Goal: Task Accomplishment & Management: Manage account settings

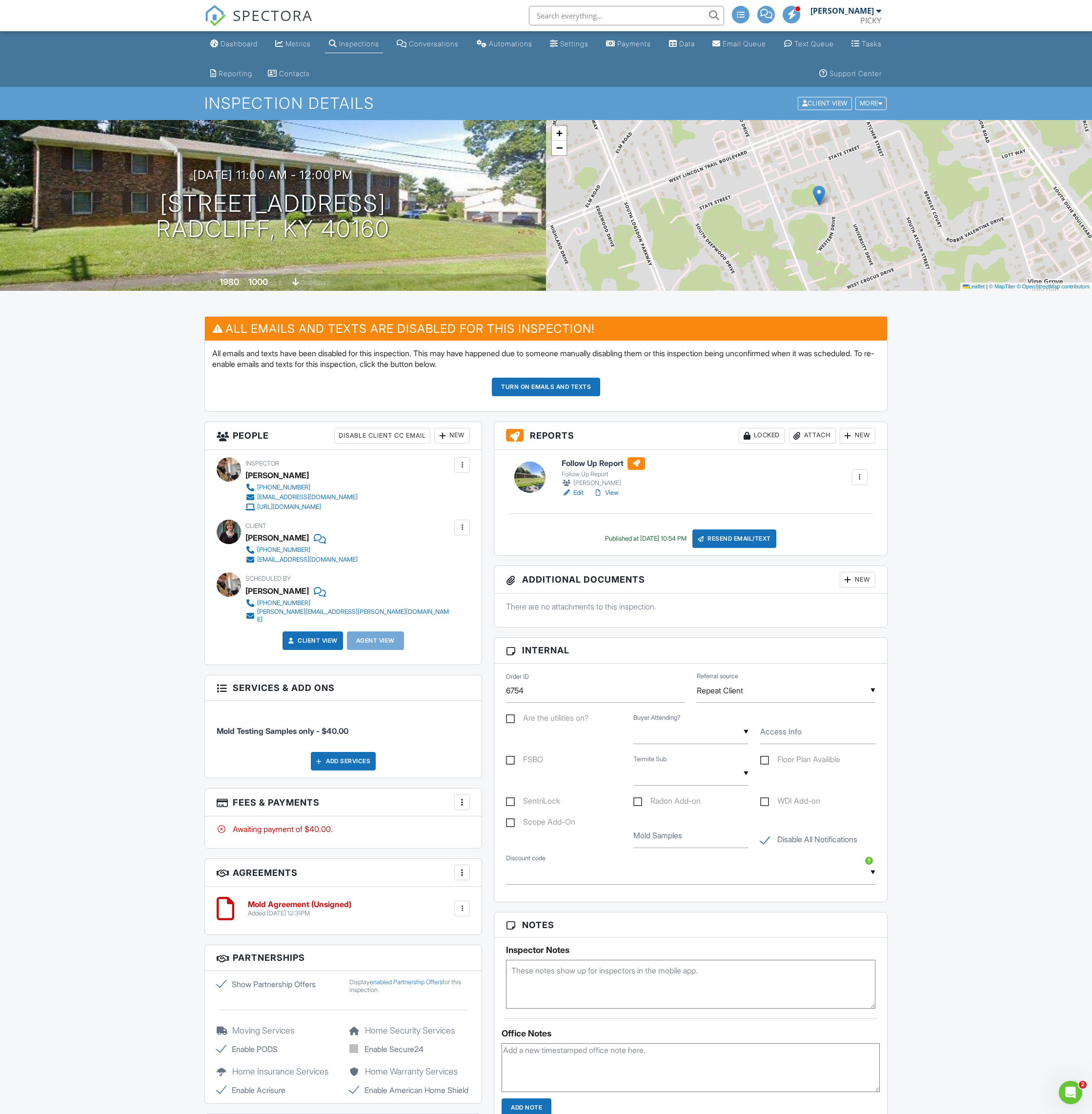
click at [556, 387] on button "Turn on emails and texts" at bounding box center [546, 387] width 108 height 19
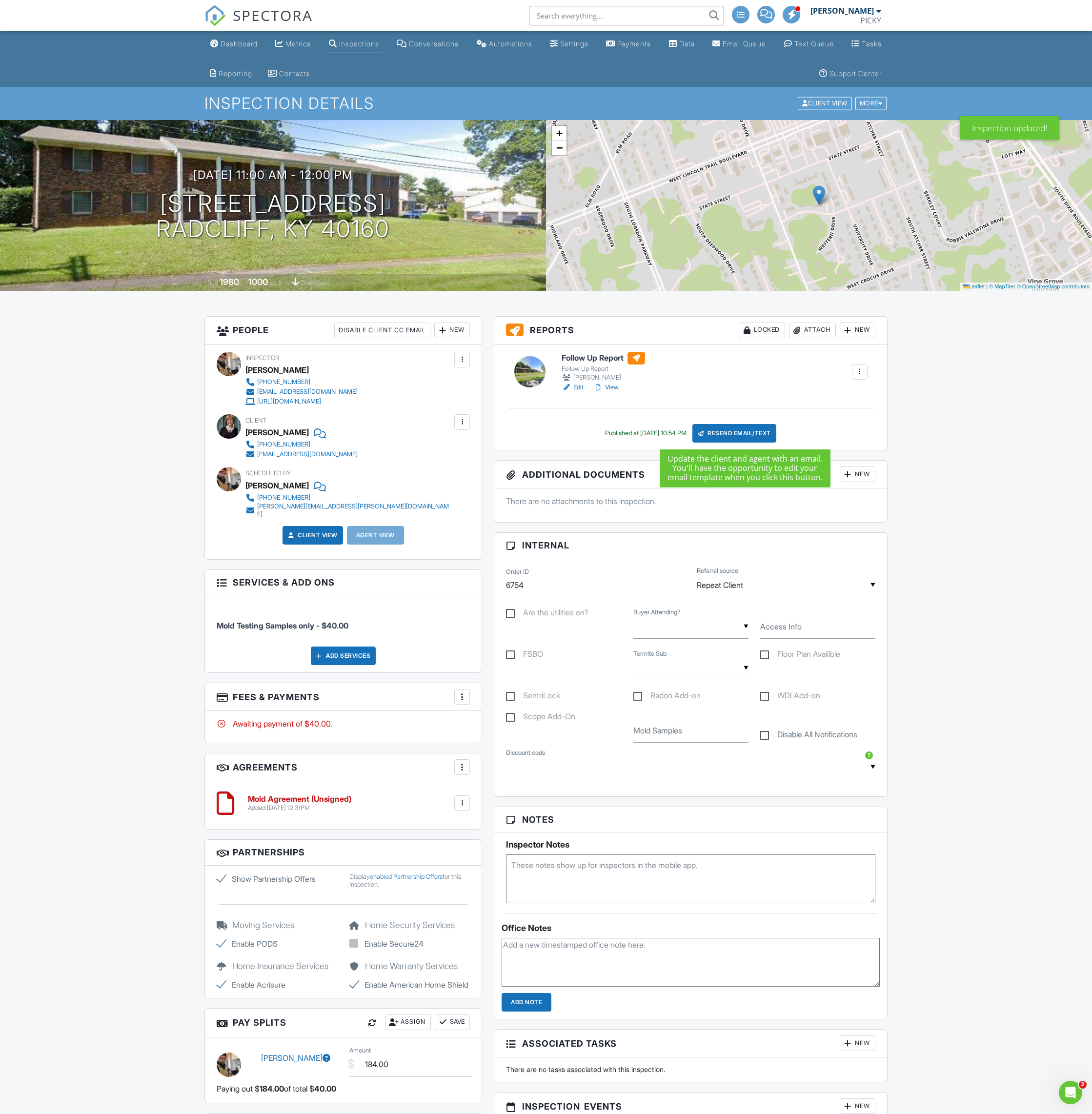
click at [731, 434] on div "Resend Email/Text" at bounding box center [734, 434] width 84 height 19
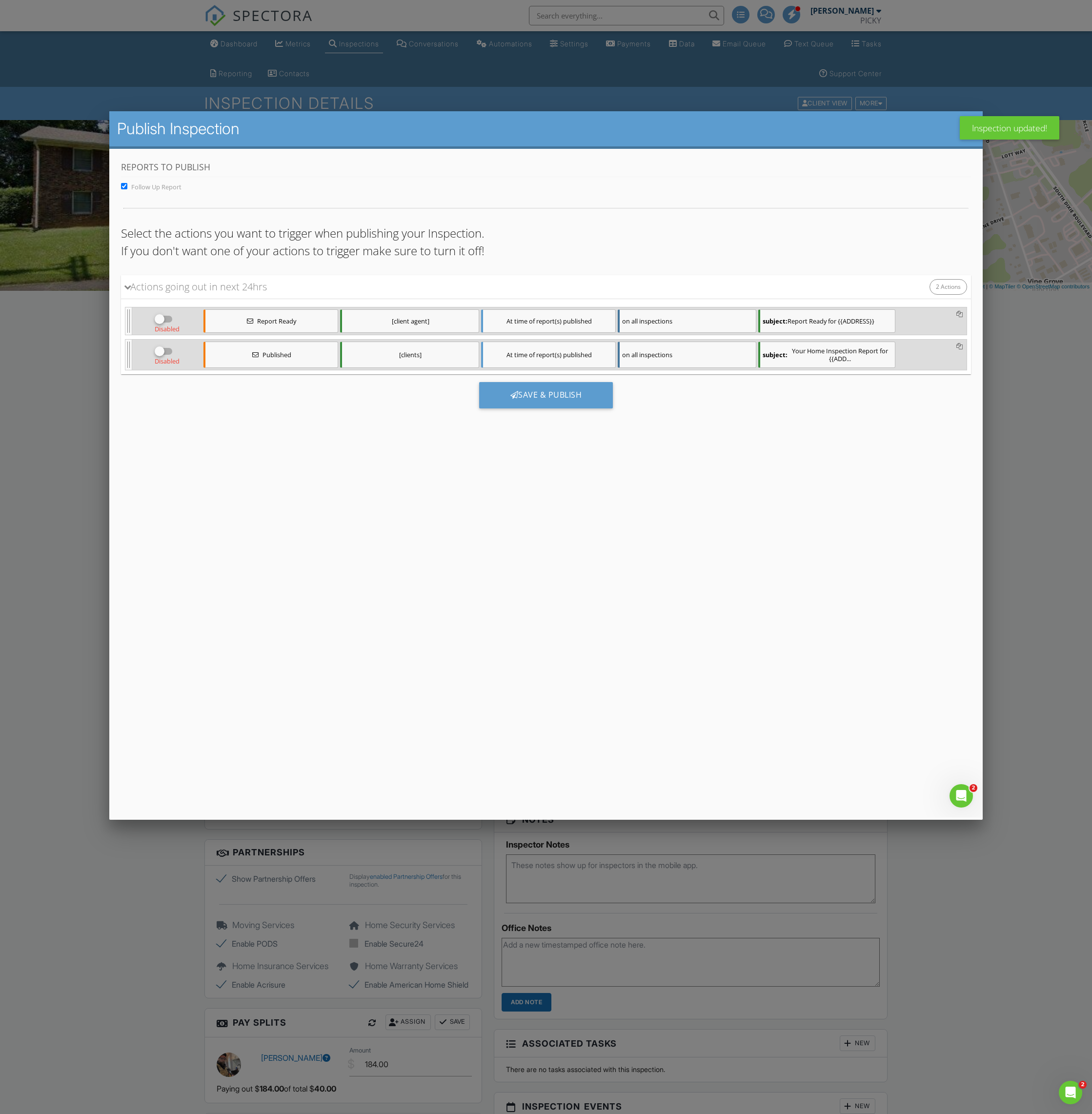
click at [157, 315] on div at bounding box center [159, 319] width 16 height 16
checkbox input "true"
click at [159, 351] on div at bounding box center [159, 351] width 16 height 16
checkbox input "true"
click at [505, 391] on div "Save & Publish" at bounding box center [546, 395] width 134 height 26
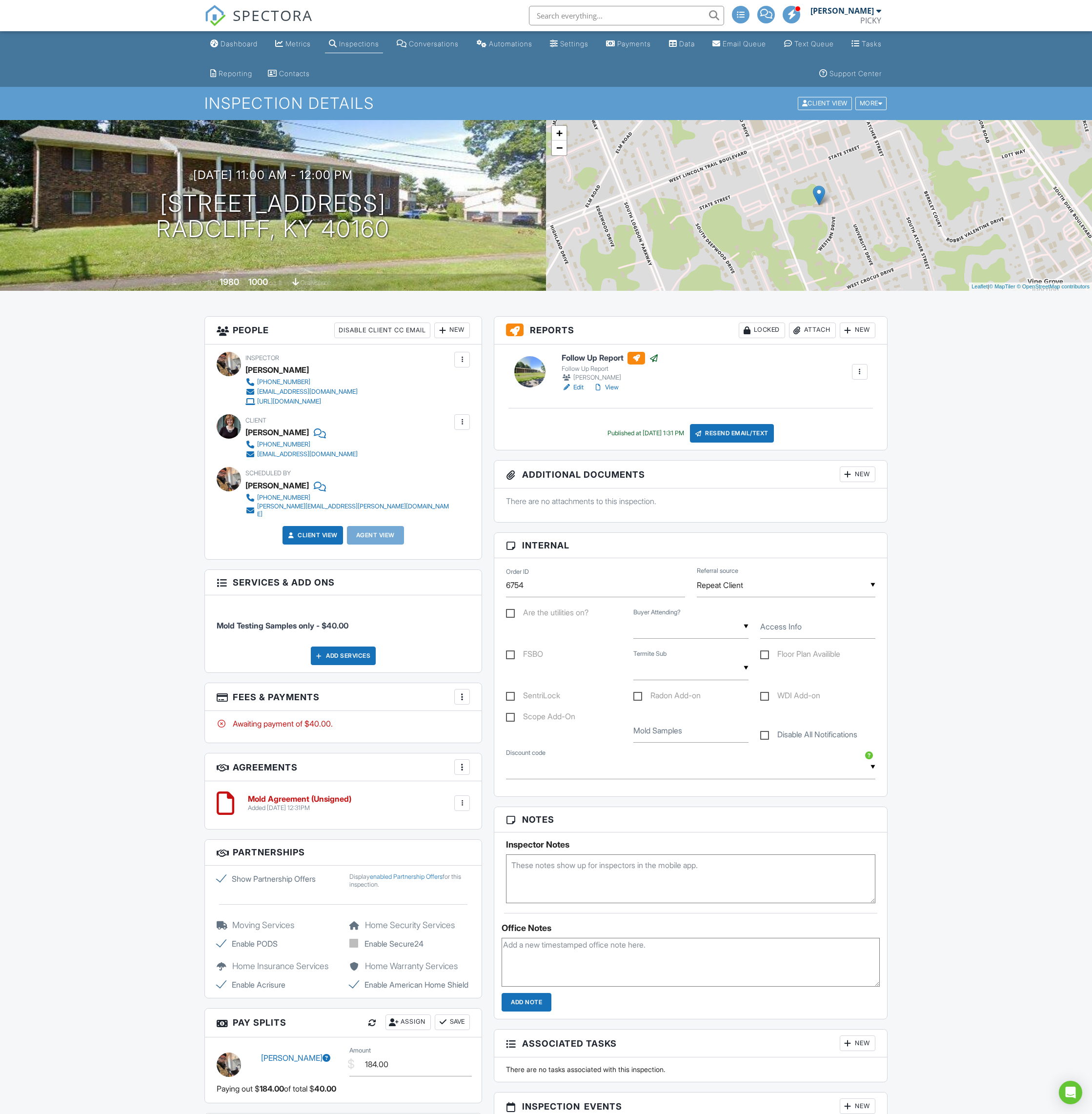
click at [774, 332] on div "Locked" at bounding box center [762, 330] width 46 height 15
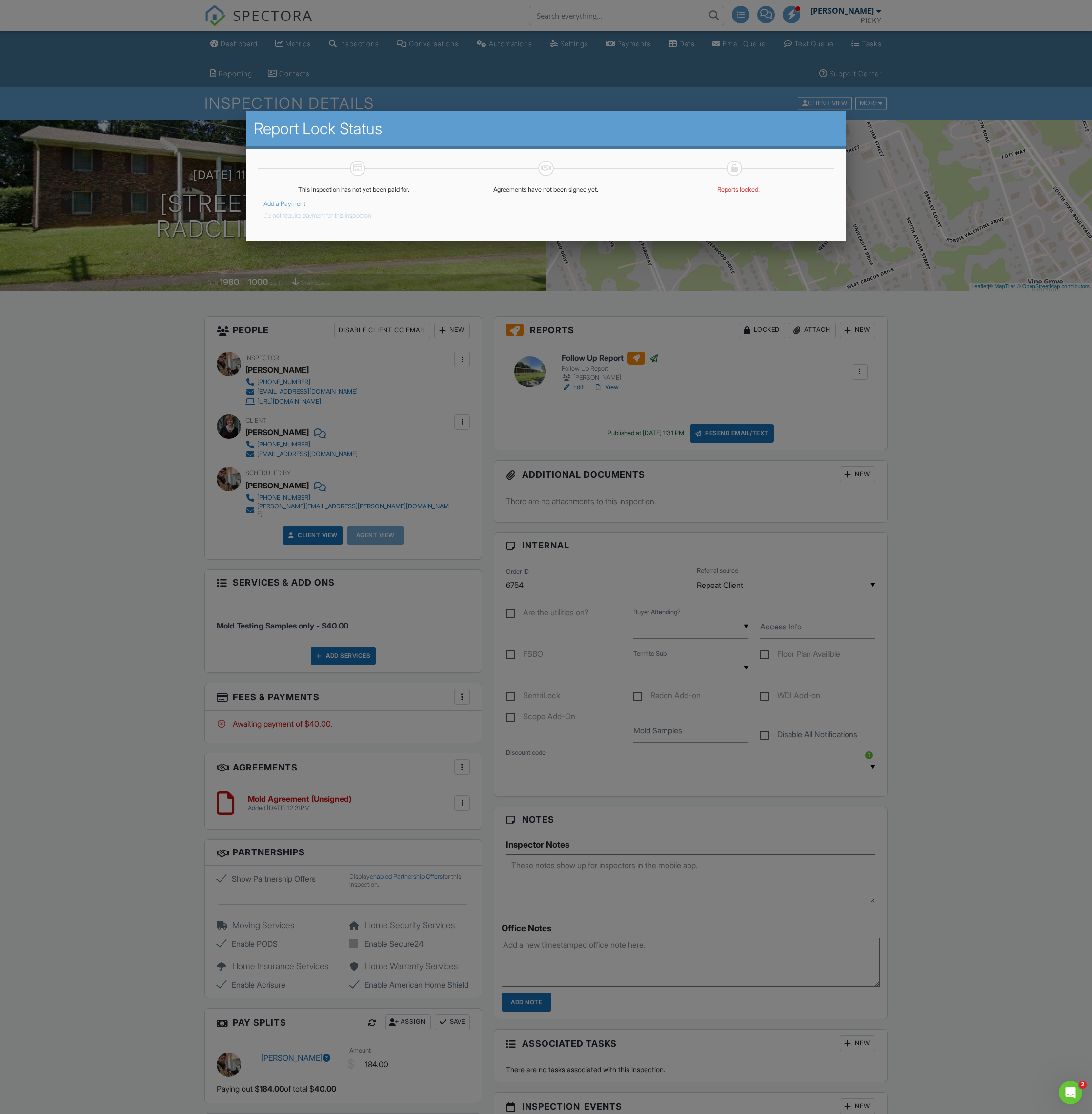
click at [279, 217] on button "Do not require payment for this inspection." at bounding box center [318, 213] width 109 height 12
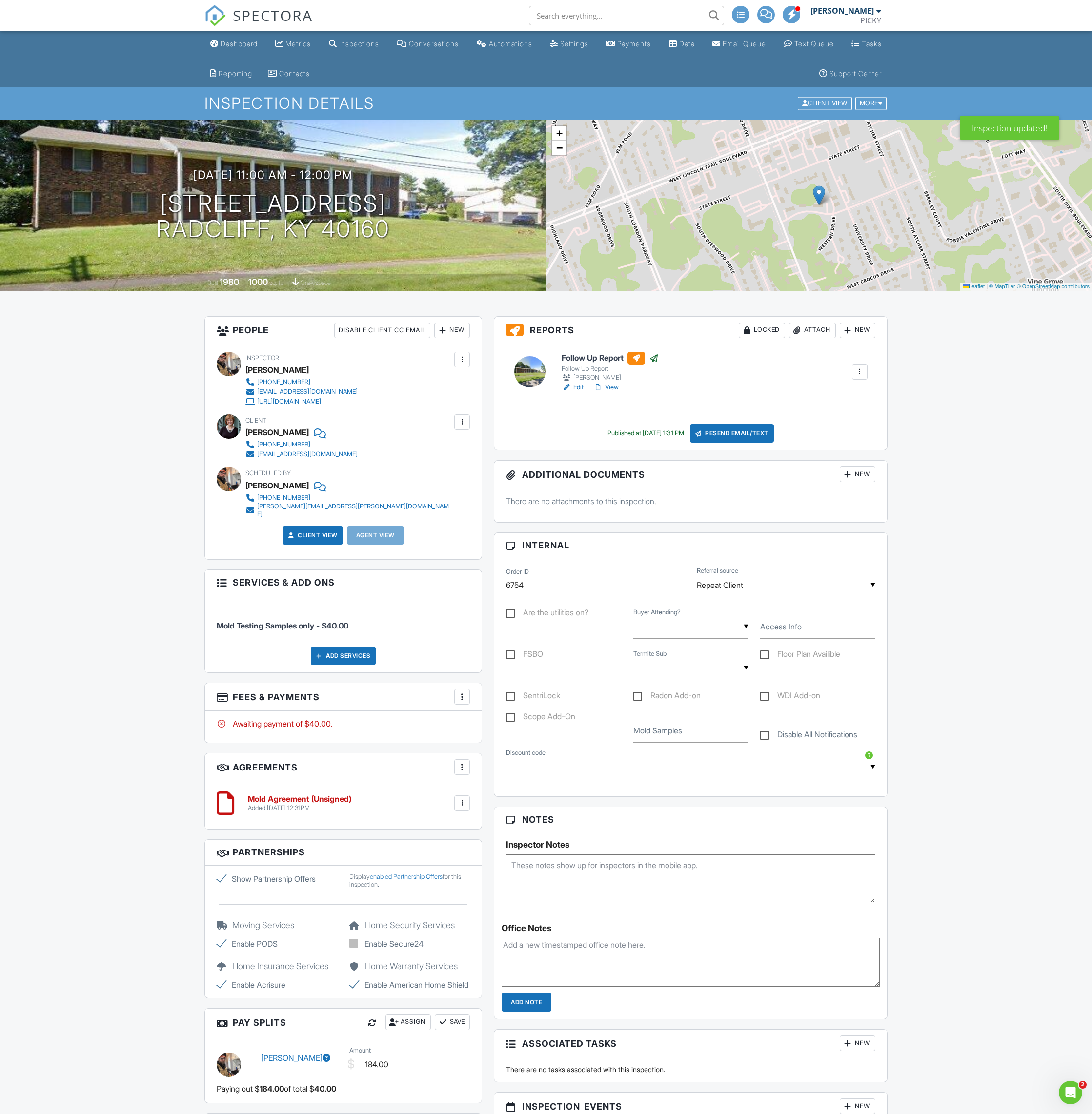
click at [221, 40] on div "Dashboard" at bounding box center [239, 43] width 37 height 8
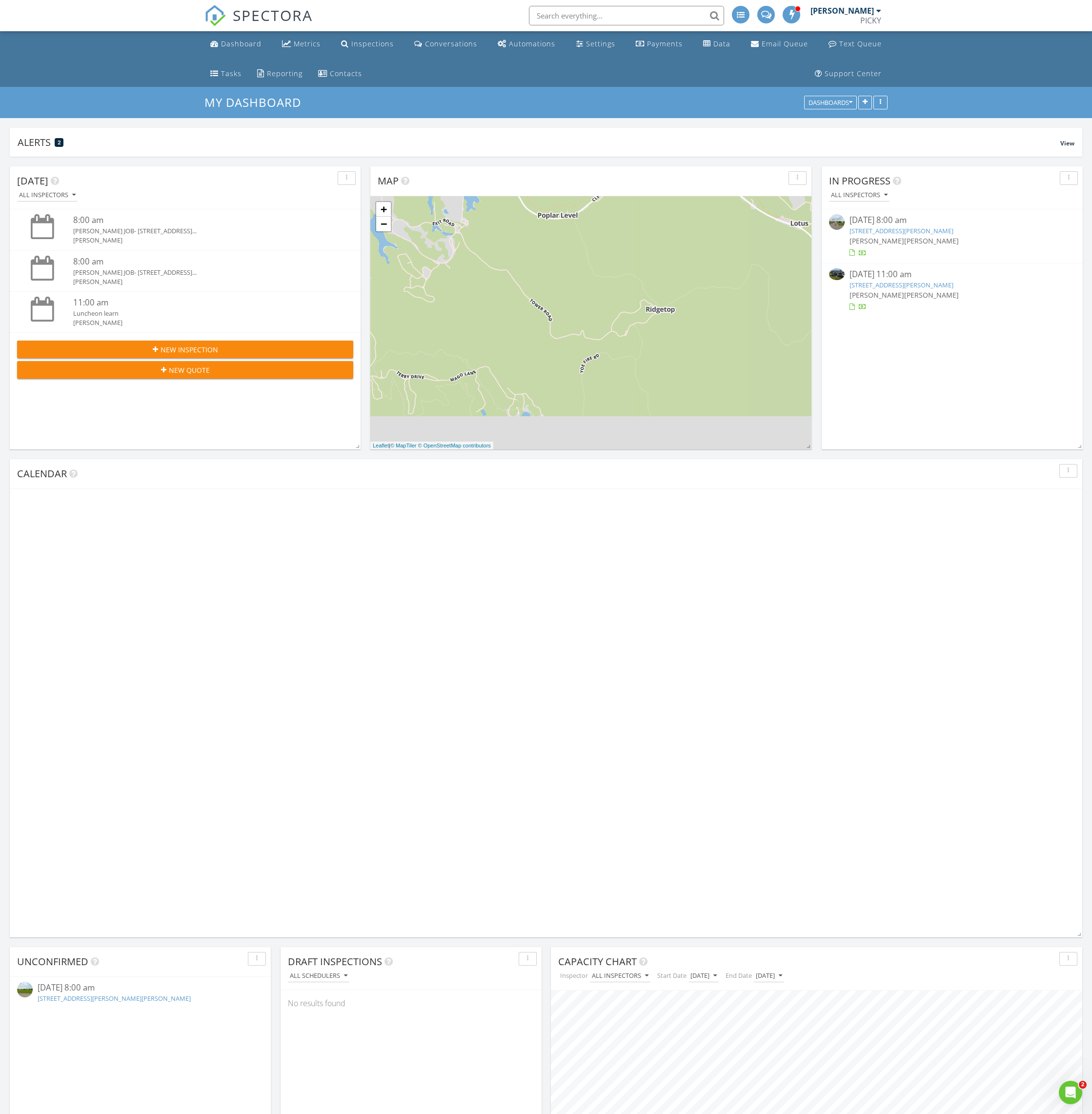
scroll to position [283, 531]
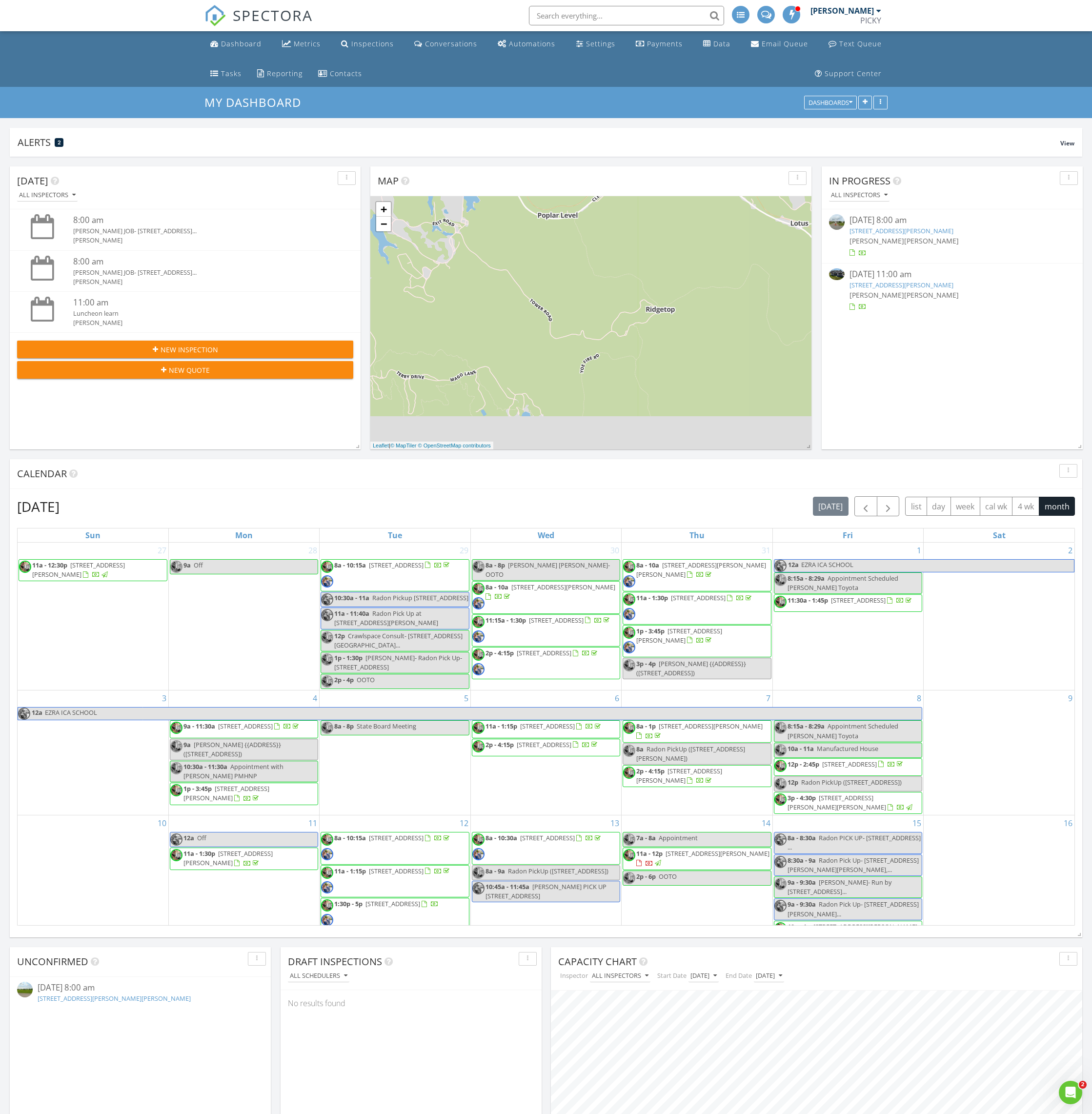
click at [886, 231] on link "[STREET_ADDRESS][PERSON_NAME]" at bounding box center [901, 231] width 104 height 9
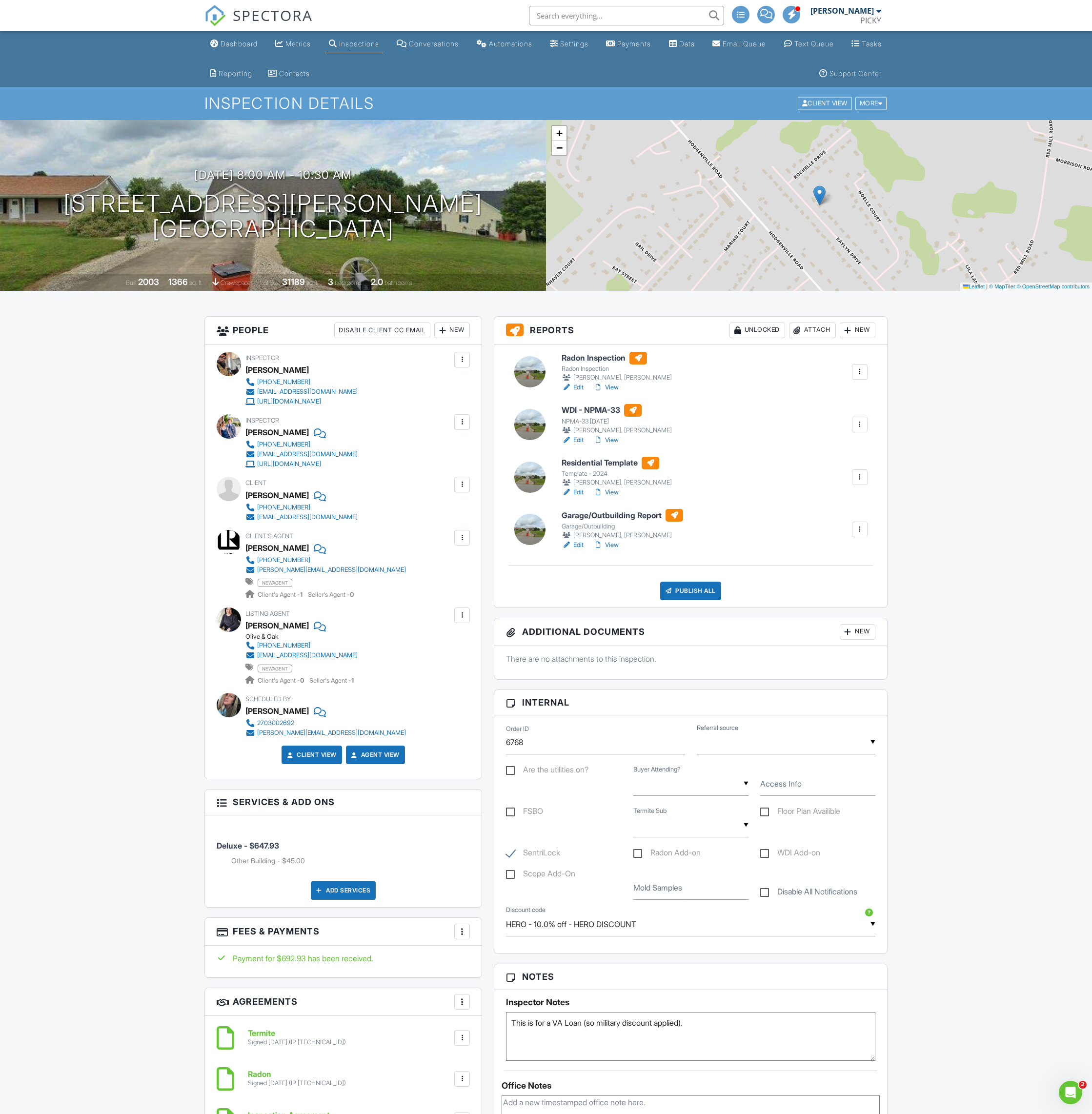
click at [580, 439] on link "Edit" at bounding box center [573, 440] width 22 height 10
